Goal: Information Seeking & Learning: Learn about a topic

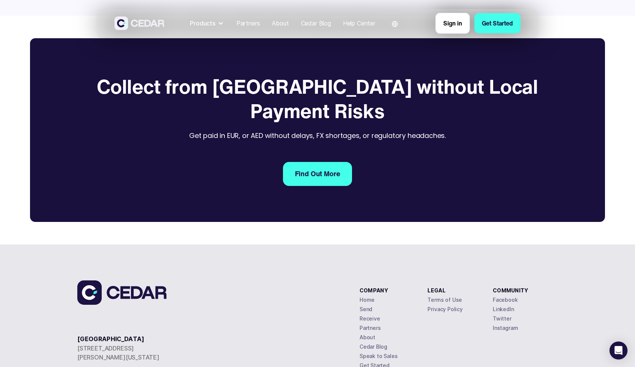
scroll to position [1166, 0]
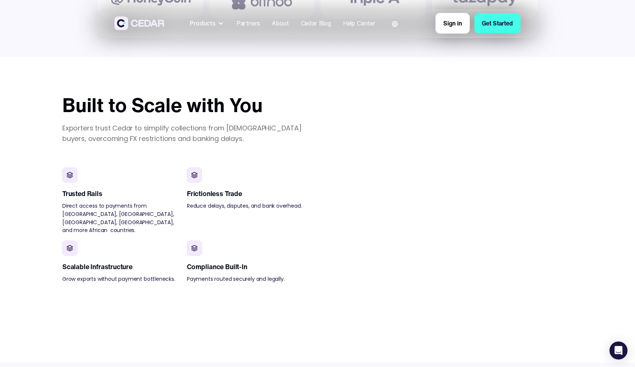
scroll to position [540, 0]
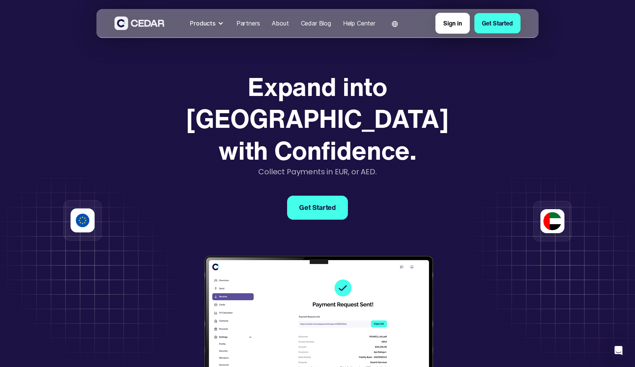
click at [314, 94] on strong "Expand into Africa with Confidence." at bounding box center [317, 118] width 262 height 101
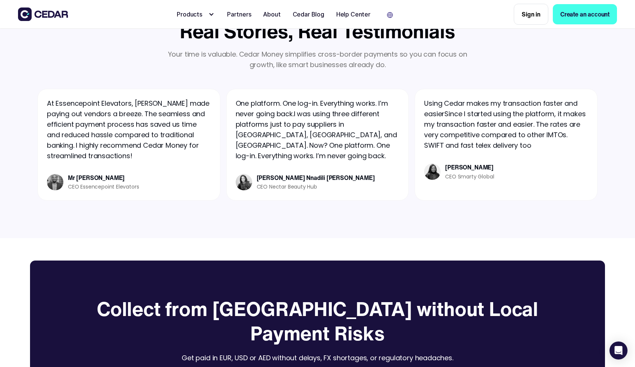
scroll to position [1187, 0]
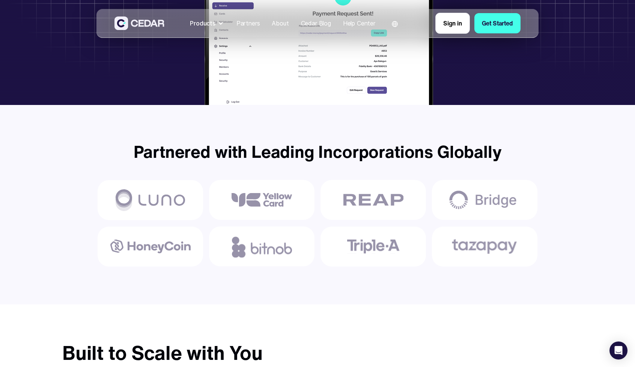
scroll to position [290, 0]
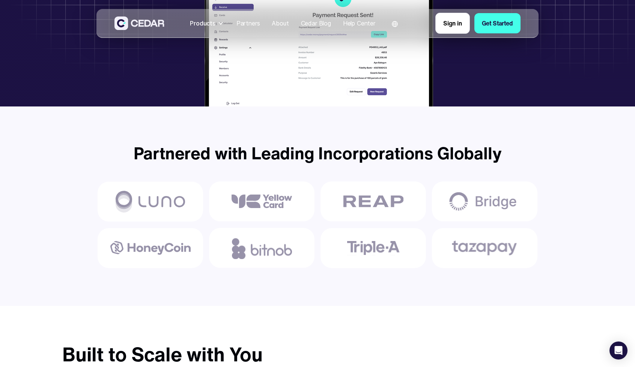
click at [218, 23] on div at bounding box center [221, 23] width 6 height 6
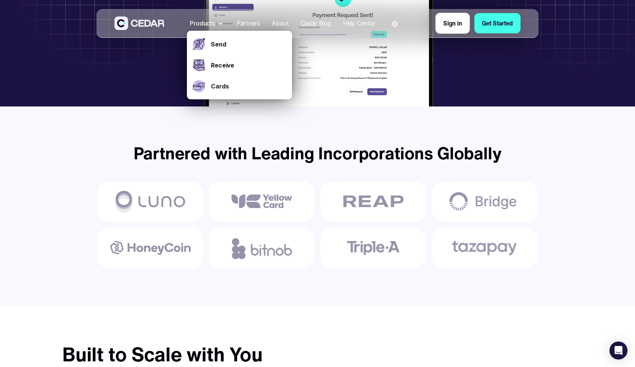
click at [218, 23] on div at bounding box center [221, 23] width 6 height 6
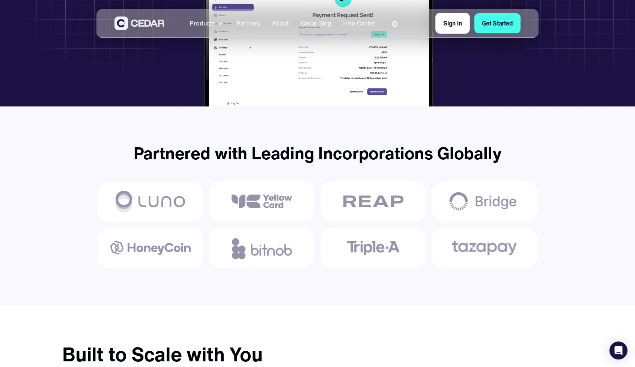
click at [218, 23] on div at bounding box center [221, 23] width 6 height 6
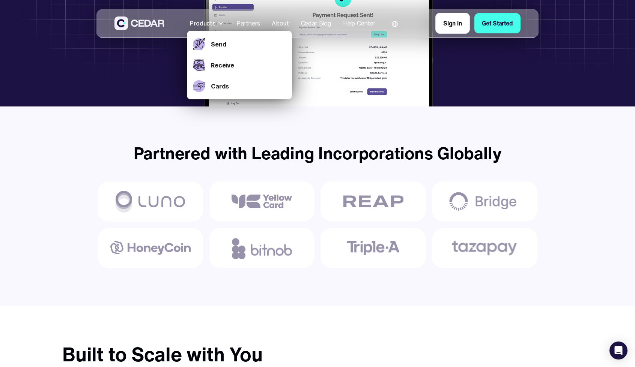
click at [218, 23] on div at bounding box center [221, 23] width 6 height 6
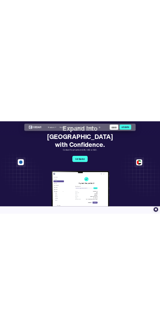
scroll to position [0, 0]
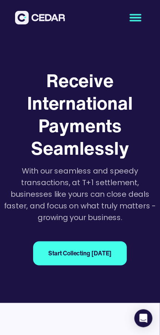
click at [137, 22] on icon "menu" at bounding box center [135, 18] width 58 height 58
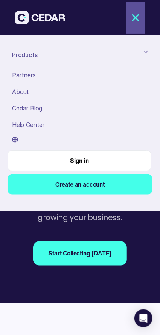
click at [137, 22] on icon "menu" at bounding box center [135, 18] width 58 height 58
